Goal: Task Accomplishment & Management: Manage account settings

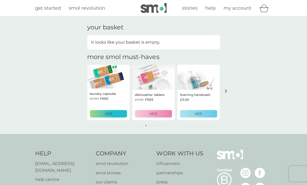
click at [244, 10] on span "my account" at bounding box center [237, 8] width 28 height 6
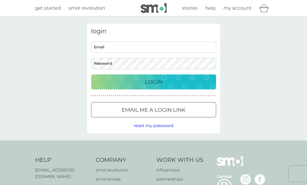
click at [134, 49] on input "Email" at bounding box center [153, 47] width 125 height 11
type input "[PERSON_NAME][EMAIL_ADDRESS][PERSON_NAME][DOMAIN_NAME]"
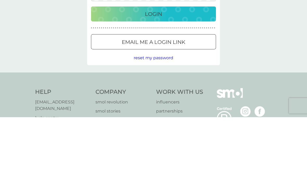
click at [168, 123] on span "reset my password" at bounding box center [154, 125] width 40 height 5
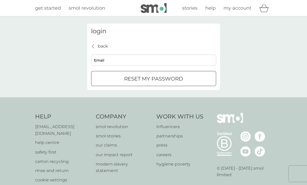
click at [141, 61] on input "Email" at bounding box center [153, 60] width 125 height 11
type input "[PERSON_NAME][EMAIL_ADDRESS][PERSON_NAME][DOMAIN_NAME]"
click at [170, 78] on p "reset my password" at bounding box center [153, 79] width 59 height 8
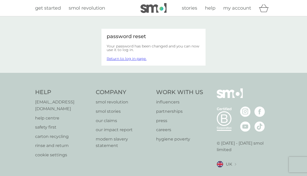
click at [140, 59] on link "Return to log in page." at bounding box center [127, 58] width 40 height 5
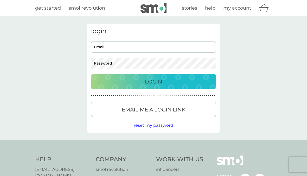
click at [155, 50] on input "Email" at bounding box center [153, 47] width 125 height 11
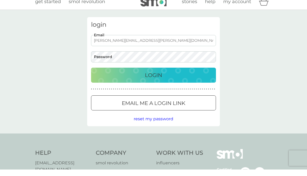
type input "[PERSON_NAME][EMAIL_ADDRESS][PERSON_NAME][DOMAIN_NAME]"
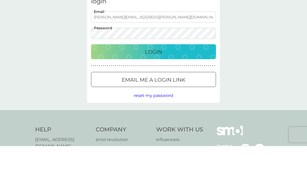
click at [160, 78] on p "Login" at bounding box center [153, 82] width 17 height 8
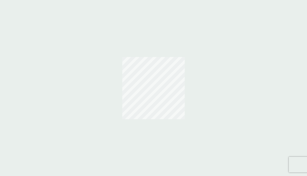
scroll to position [24, 0]
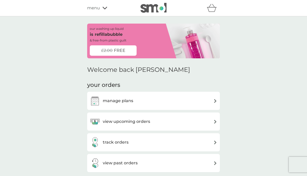
click at [214, 102] on img at bounding box center [215, 101] width 4 height 4
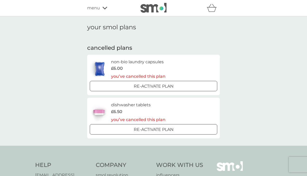
click at [136, 109] on div "£6.50" at bounding box center [138, 112] width 54 height 7
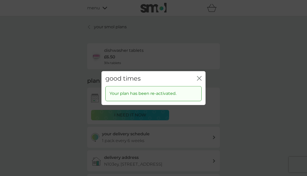
click at [186, 118] on div "good times close Your plan has been re-activated." at bounding box center [153, 88] width 307 height 176
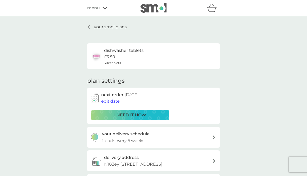
click at [153, 116] on div "i need it now" at bounding box center [129, 115] width 71 height 7
